Goal: Use online tool/utility: Utilize a website feature to perform a specific function

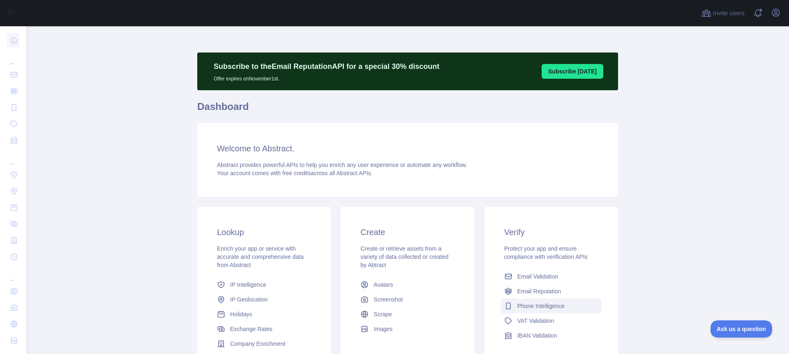
click at [532, 309] on span "Phone Intelligence" at bounding box center [540, 306] width 47 height 8
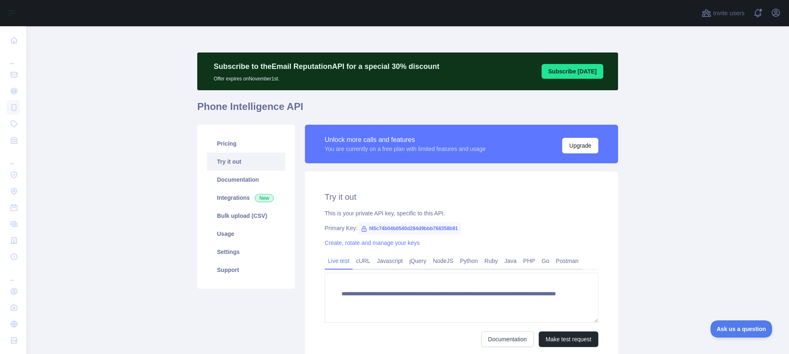
click at [221, 158] on link "Try it out" at bounding box center [246, 162] width 78 height 18
click at [231, 162] on link "Try it out" at bounding box center [246, 162] width 78 height 18
click at [230, 162] on link "Try it out" at bounding box center [246, 162] width 78 height 18
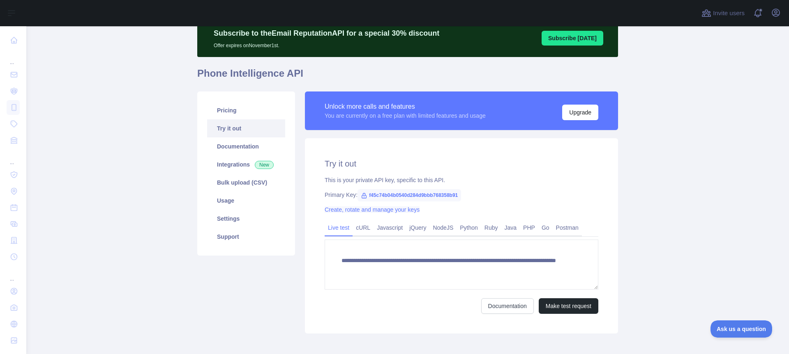
scroll to position [34, 0]
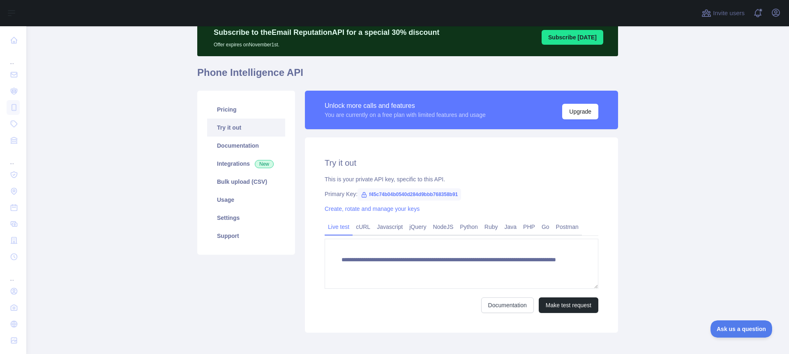
click at [225, 119] on link "Try it out" at bounding box center [246, 128] width 78 height 18
click at [223, 124] on link "Try it out" at bounding box center [246, 128] width 78 height 18
click at [560, 301] on button "Make test request" at bounding box center [568, 306] width 60 height 16
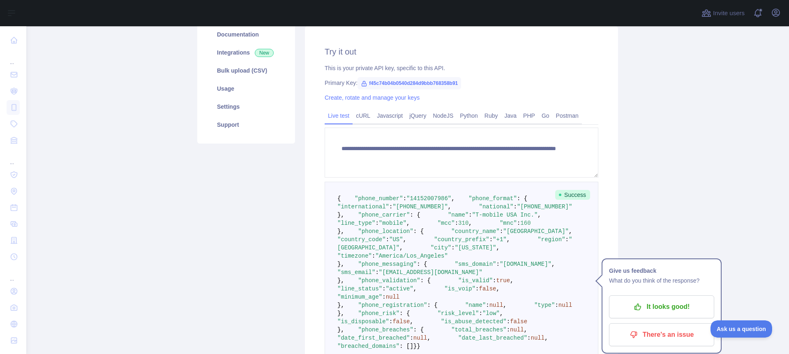
scroll to position [145, 0]
click at [364, 124] on div "cURL" at bounding box center [362, 118] width 21 height 13
click at [364, 118] on link "cURL" at bounding box center [362, 116] width 21 height 13
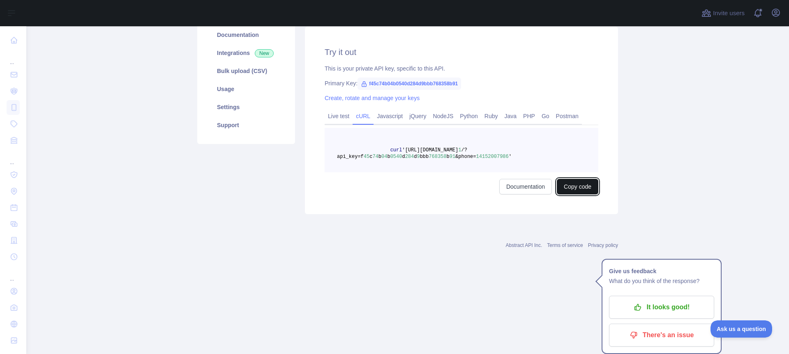
click at [570, 191] on button "Copy code" at bounding box center [577, 187] width 41 height 16
